Goal: Information Seeking & Learning: Learn about a topic

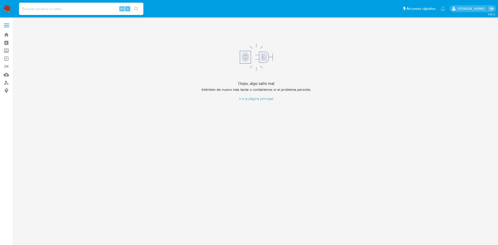
click at [52, 6] on input at bounding box center [81, 8] width 124 height 7
paste input "476952913"
type input "476952913"
click at [140, 8] on button "search-icon" at bounding box center [136, 8] width 11 height 7
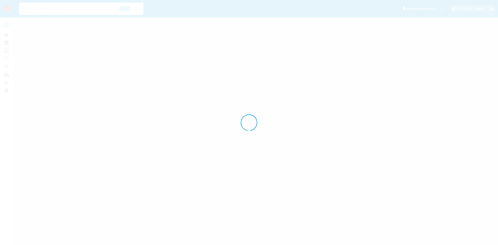
click at [138, 9] on div at bounding box center [249, 122] width 498 height 245
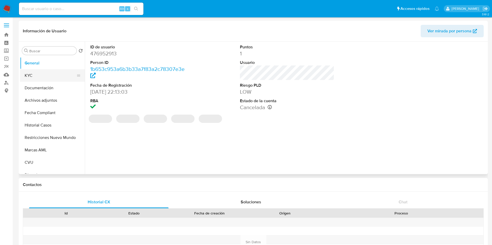
click at [45, 74] on button "KYC" at bounding box center [50, 75] width 61 height 12
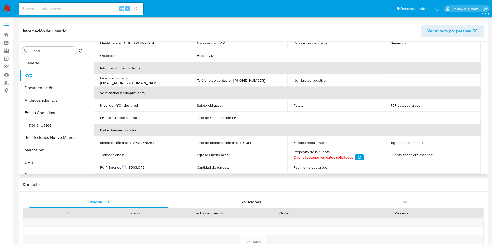
scroll to position [117, 0]
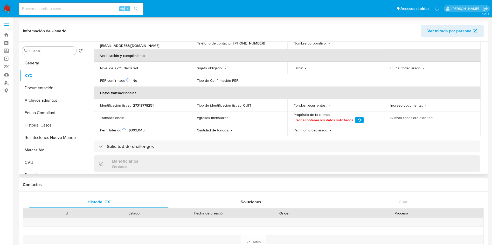
select select "10"
click at [34, 90] on button "Documentación" at bounding box center [50, 88] width 61 height 12
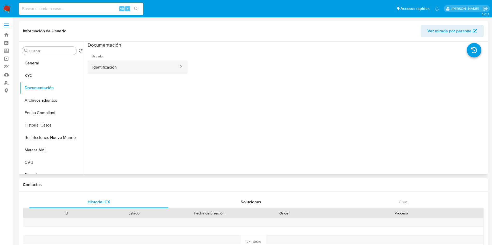
click at [114, 68] on button "Identificación" at bounding box center [133, 67] width 91 height 13
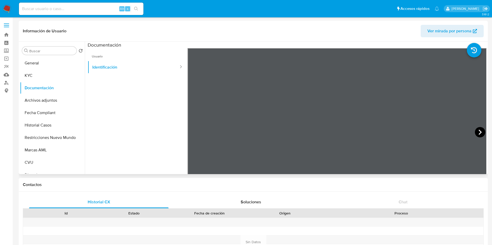
click at [477, 132] on icon at bounding box center [480, 132] width 10 height 10
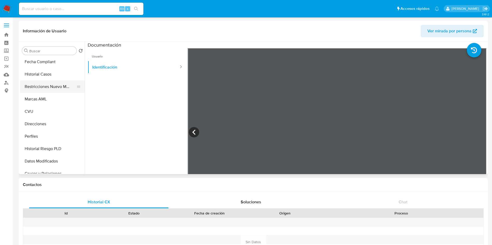
scroll to position [39, 0]
click at [48, 97] on button "Restricciones Nuevo Mundo" at bounding box center [50, 99] width 61 height 12
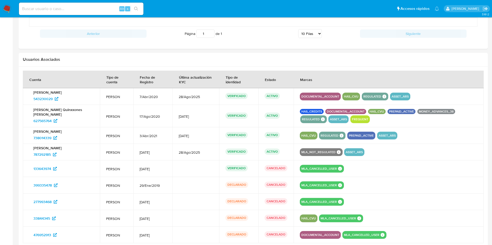
scroll to position [467, 0]
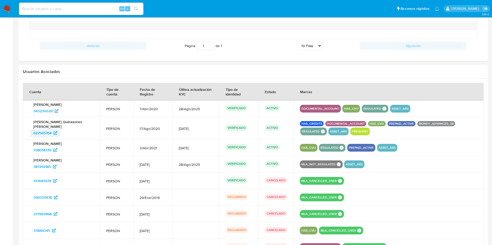
click at [42, 133] on span "627565764" at bounding box center [42, 133] width 18 height 8
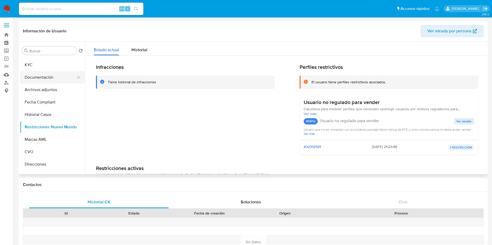
scroll to position [0, 0]
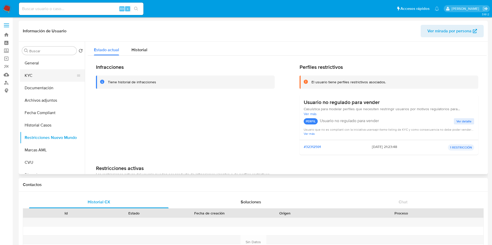
click at [37, 74] on button "KYC" at bounding box center [50, 75] width 61 height 12
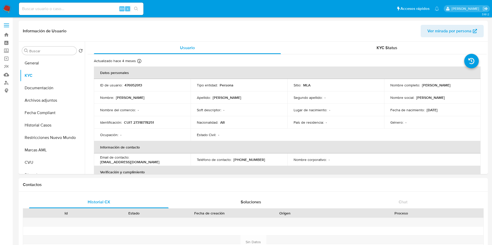
drag, startPoint x: 437, startPoint y: 88, endPoint x: 383, endPoint y: 89, distance: 54.2
click at [384, 89] on td "Nombre completo : Laura Gimena Quinones Alvarez" at bounding box center [432, 85] width 97 height 12
copy p "[PERSON_NAME] [PERSON_NAME]"
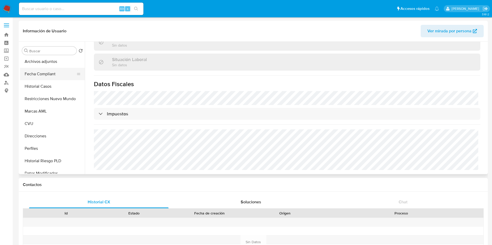
scroll to position [78, 0]
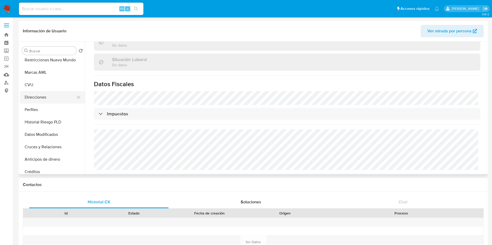
click at [38, 101] on button "Direcciones" at bounding box center [50, 97] width 61 height 12
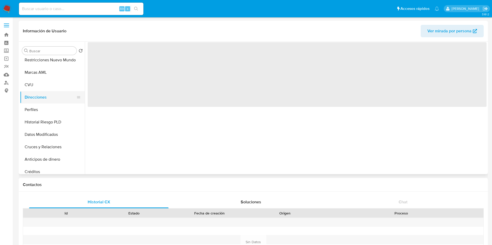
scroll to position [0, 0]
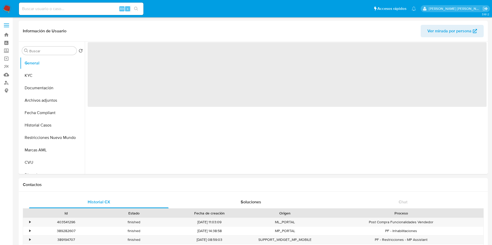
select select "10"
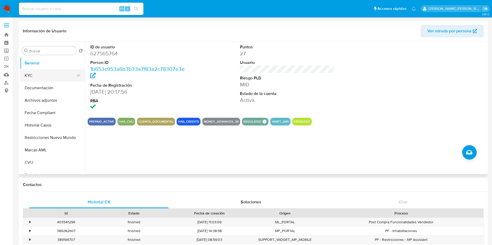
click at [46, 78] on button "KYC" at bounding box center [50, 75] width 61 height 12
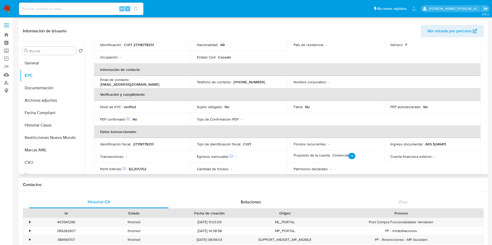
scroll to position [117, 0]
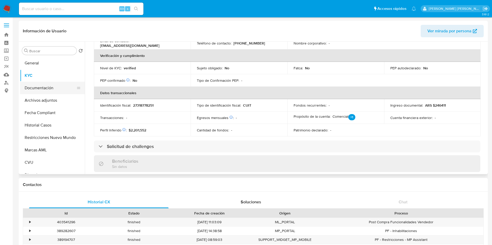
click at [39, 92] on button "Documentación" at bounding box center [50, 88] width 61 height 12
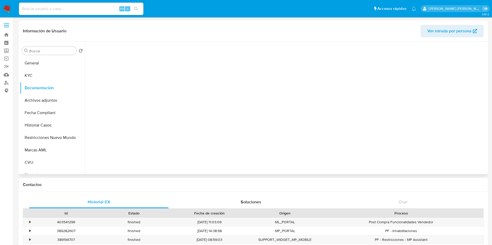
scroll to position [0, 0]
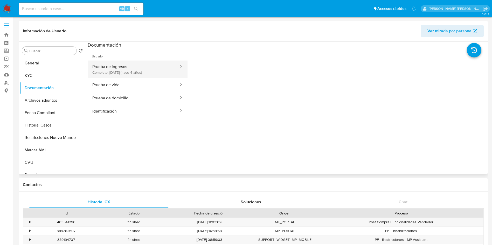
click at [114, 69] on button "Prueba de ingresos Completo: [DATE] (hace 4 años)" at bounding box center [133, 70] width 91 height 18
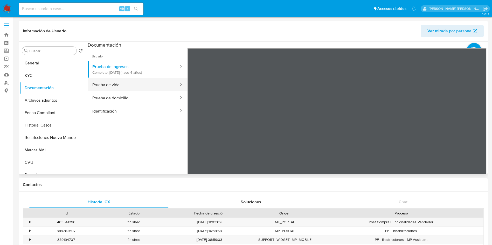
click at [119, 90] on button "Prueba de vida" at bounding box center [133, 84] width 91 height 13
click at [134, 100] on button "Prueba de domicilio" at bounding box center [133, 97] width 91 height 13
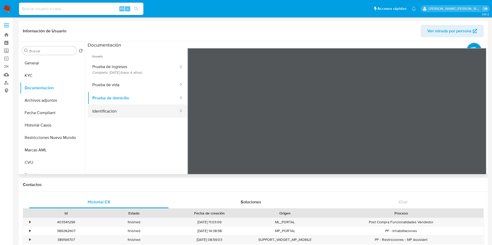
click at [126, 111] on button "Identificación" at bounding box center [133, 111] width 91 height 13
click at [478, 131] on icon at bounding box center [480, 132] width 10 height 10
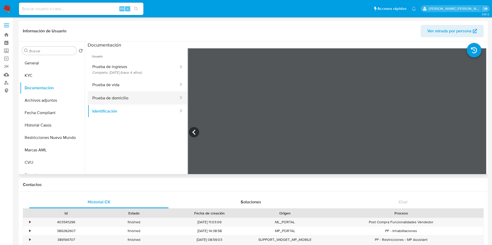
click at [112, 96] on button "Prueba de domicilio" at bounding box center [133, 97] width 91 height 13
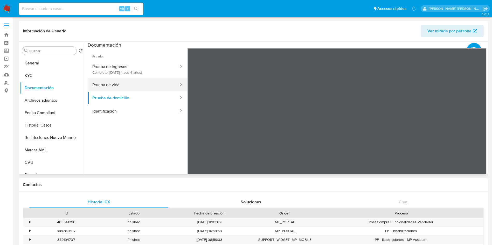
click at [111, 82] on button "Prueba de vida" at bounding box center [133, 84] width 91 height 13
click at [42, 105] on button "Archivos adjuntos" at bounding box center [50, 100] width 61 height 12
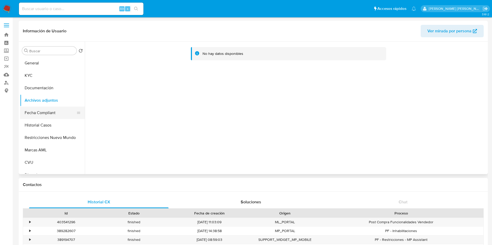
click at [47, 110] on button "Fecha Compliant" at bounding box center [50, 113] width 61 height 12
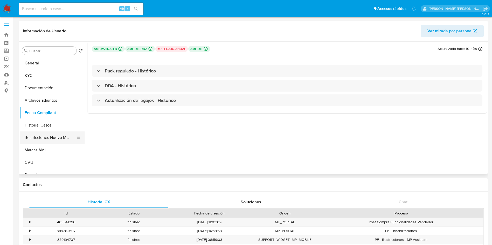
click at [54, 137] on button "Restricciones Nuevo Mundo" at bounding box center [50, 138] width 61 height 12
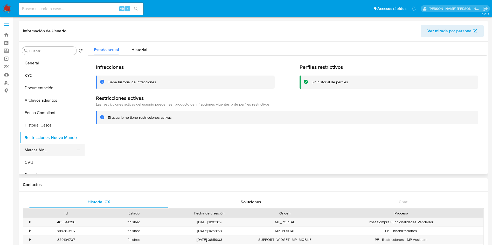
scroll to position [39, 0]
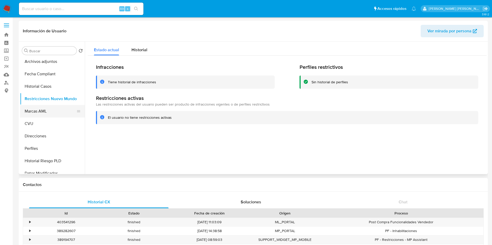
click at [40, 112] on button "Marcas AML" at bounding box center [50, 111] width 61 height 12
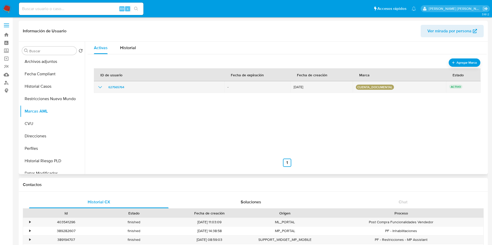
click at [101, 86] on icon "show_hidden_detail_by_id_627565764" at bounding box center [100, 87] width 6 height 6
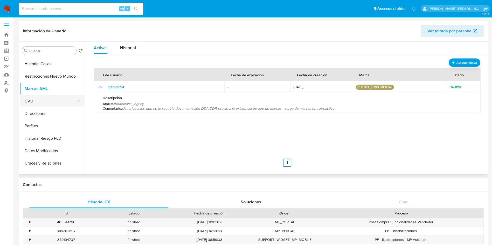
scroll to position [78, 0]
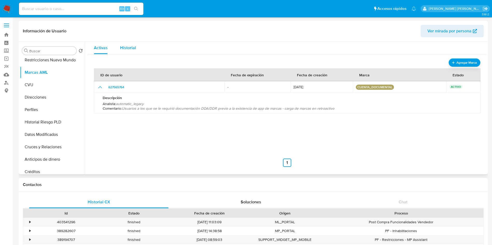
click at [126, 50] on span "Historial" at bounding box center [128, 48] width 16 height 6
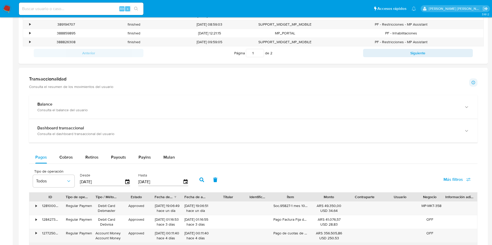
scroll to position [311, 0]
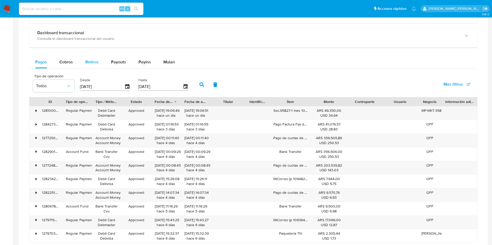
drag, startPoint x: 73, startPoint y: 63, endPoint x: 81, endPoint y: 66, distance: 7.8
click at [73, 63] on button "Cobros" at bounding box center [66, 62] width 26 height 12
select select "10"
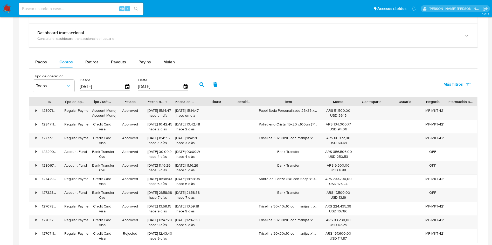
drag, startPoint x: 312, startPoint y: 102, endPoint x: 337, endPoint y: 102, distance: 25.2
click at [337, 102] on div "ID Tipo de operación Tipo / Método Estado Fecha de creación Fecha de aprobación…" at bounding box center [253, 101] width 448 height 9
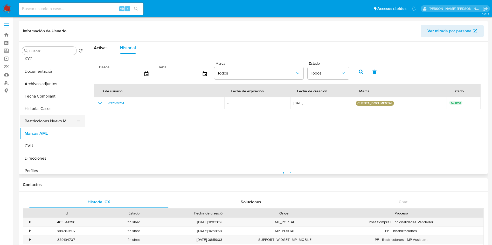
scroll to position [0, 0]
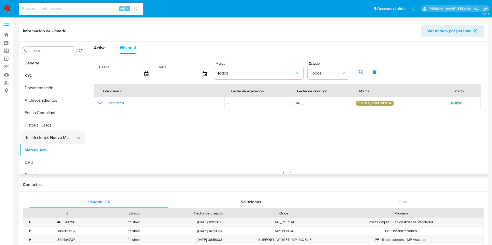
click at [65, 133] on button "Restricciones Nuevo Mundo" at bounding box center [50, 138] width 61 height 12
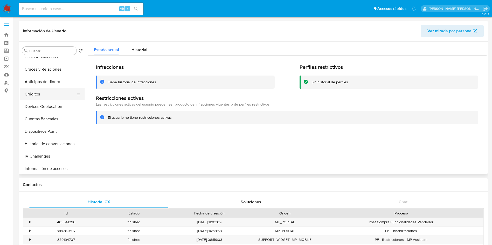
scroll to position [117, 0]
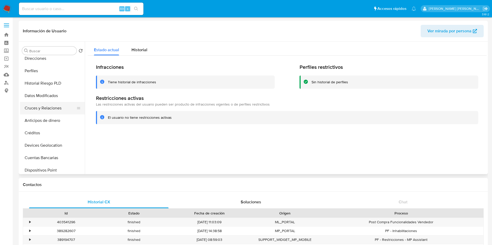
drag, startPoint x: 45, startPoint y: 105, endPoint x: 48, endPoint y: 106, distance: 3.5
click at [45, 105] on button "Cruces y Relaciones" at bounding box center [50, 108] width 61 height 12
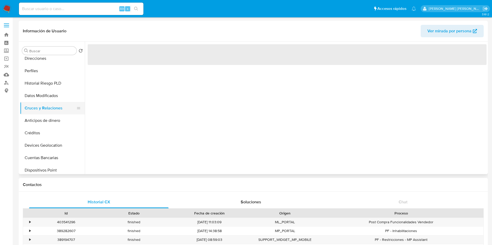
click at [49, 109] on button "Cruces y Relaciones" at bounding box center [50, 108] width 61 height 12
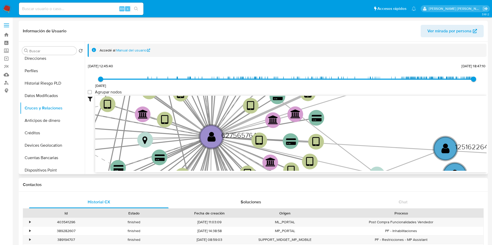
drag, startPoint x: 185, startPoint y: 143, endPoint x: 245, endPoint y: 121, distance: 64.8
click at [245, 121] on icon at bounding box center [259, 116] width 96 height 44
